Goal: Information Seeking & Learning: Learn about a topic

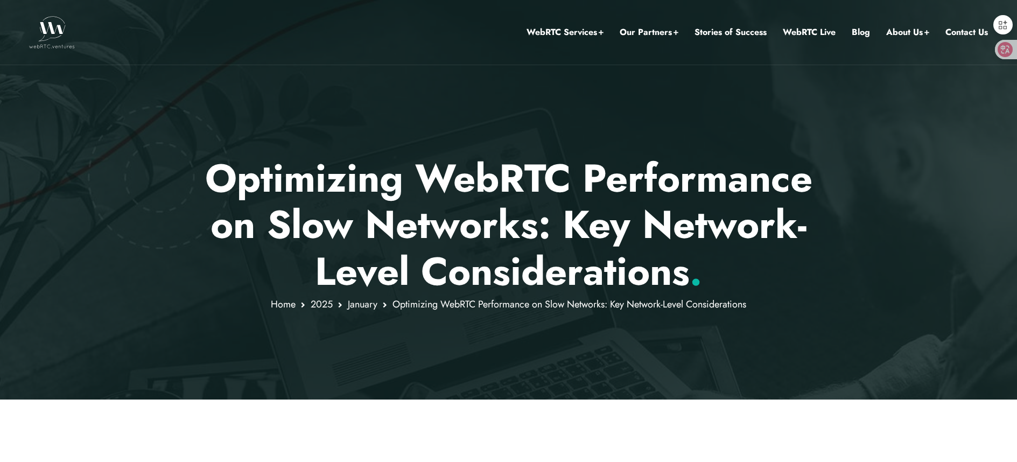
click at [1003, 54] on icon at bounding box center [1005, 49] width 11 height 11
click at [1003, 21] on icon at bounding box center [1003, 25] width 12 height 12
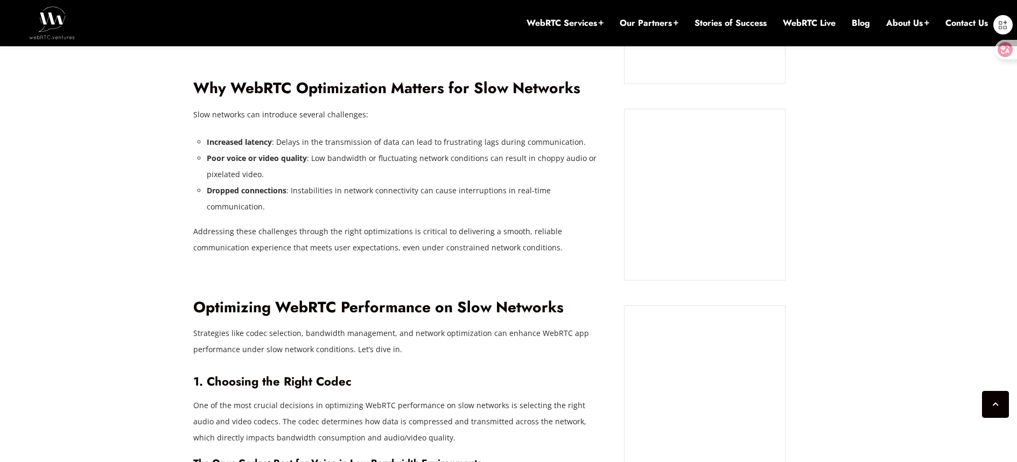
scroll to position [1024, 0]
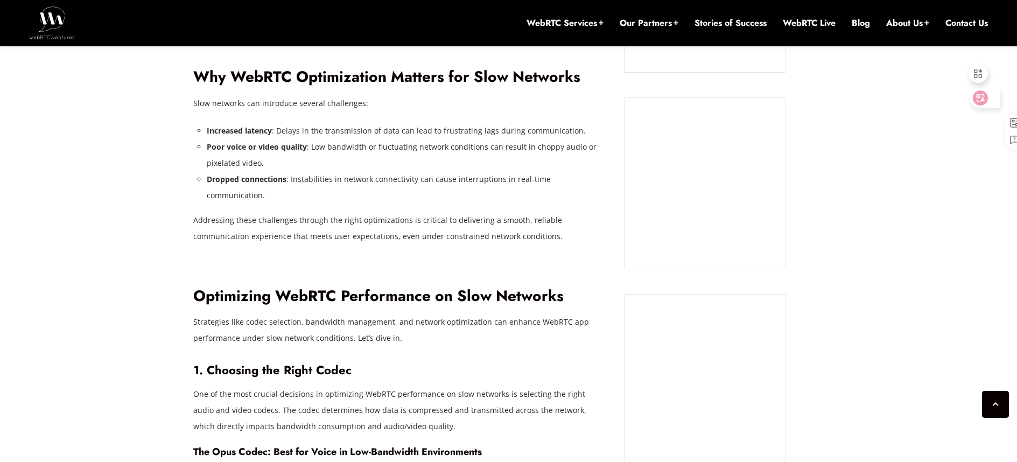
drag, startPoint x: 1002, startPoint y: 50, endPoint x: 984, endPoint y: 107, distance: 59.8
click at [983, 103] on icon at bounding box center [980, 98] width 11 height 11
click at [1004, 121] on icon at bounding box center [1005, 122] width 11 height 11
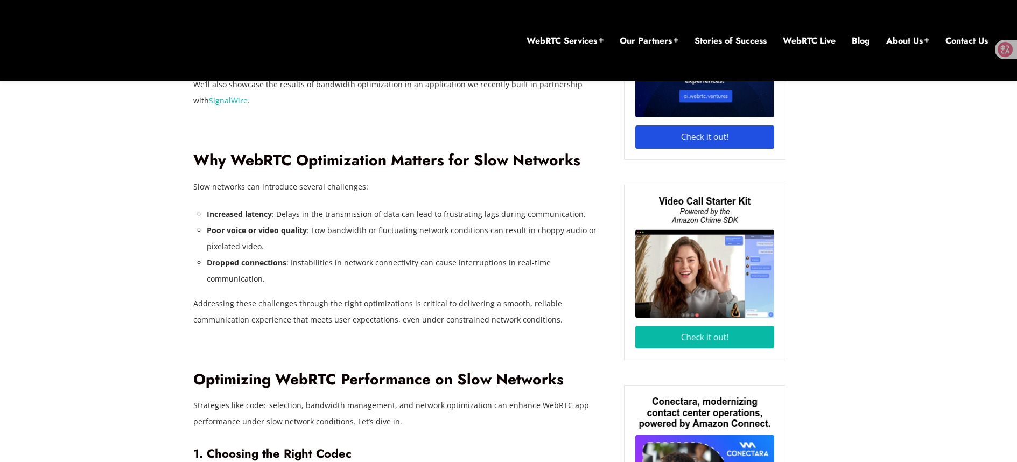
scroll to position [1021, 0]
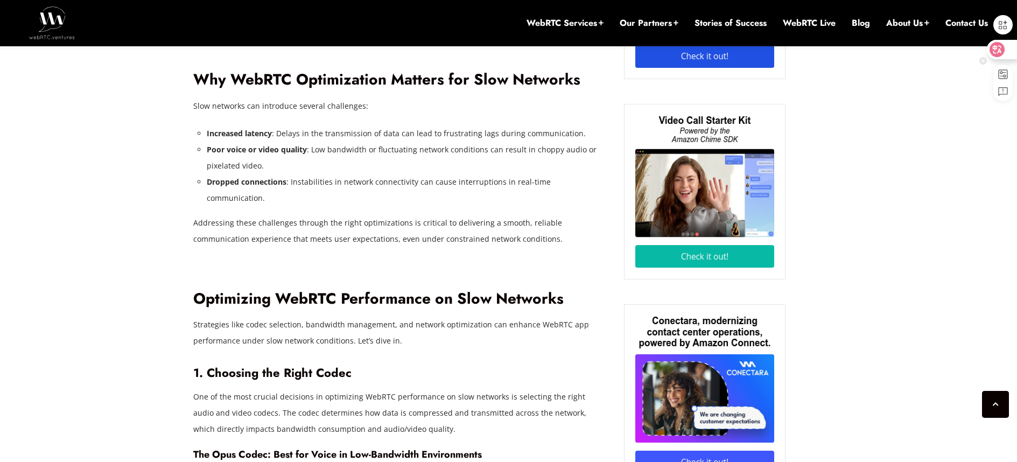
click at [998, 52] on icon at bounding box center [997, 49] width 9 height 9
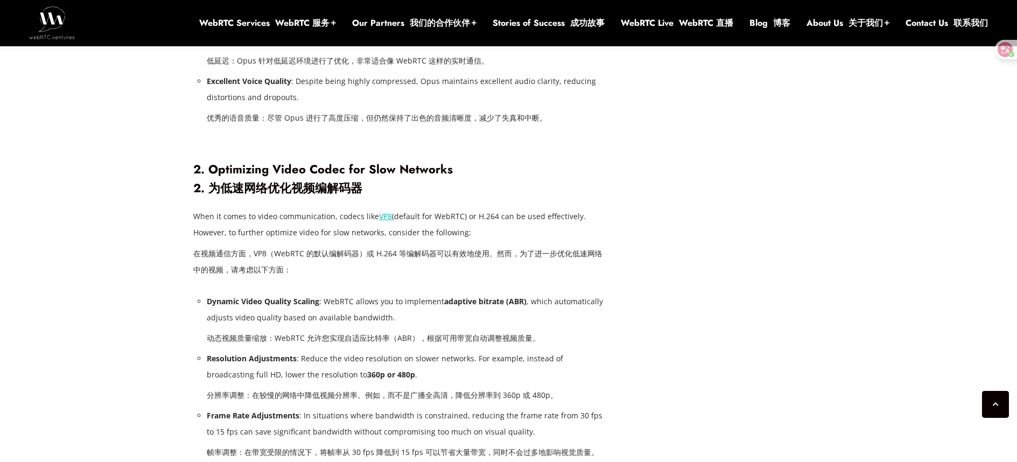
scroll to position [1980, 0]
